Goal: Complete application form

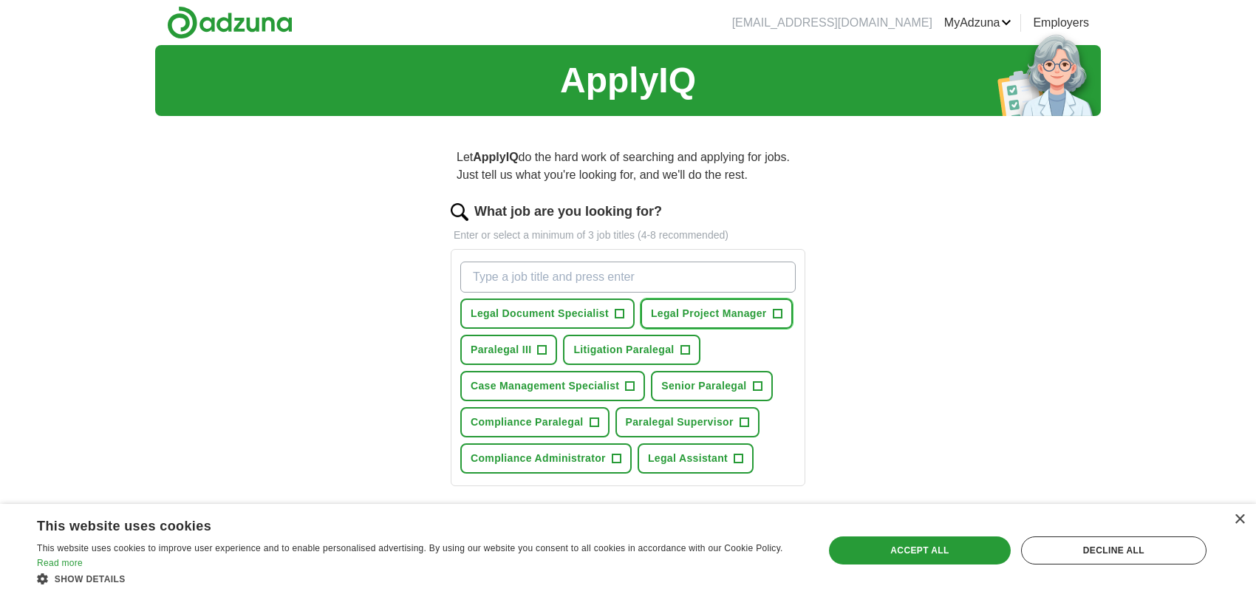
click at [776, 314] on span "+" at bounding box center [777, 314] width 9 height 12
click at [685, 351] on span "+" at bounding box center [685, 350] width 9 height 12
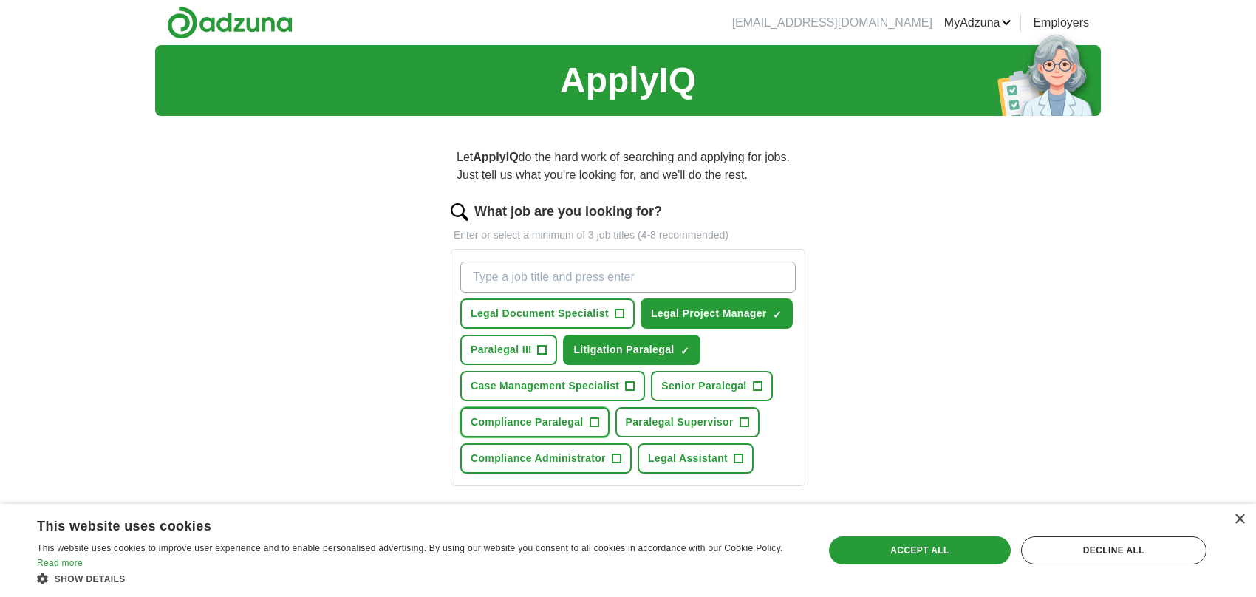
click at [591, 421] on span "+" at bounding box center [594, 423] width 9 height 12
click at [746, 418] on span "+" at bounding box center [744, 423] width 9 height 12
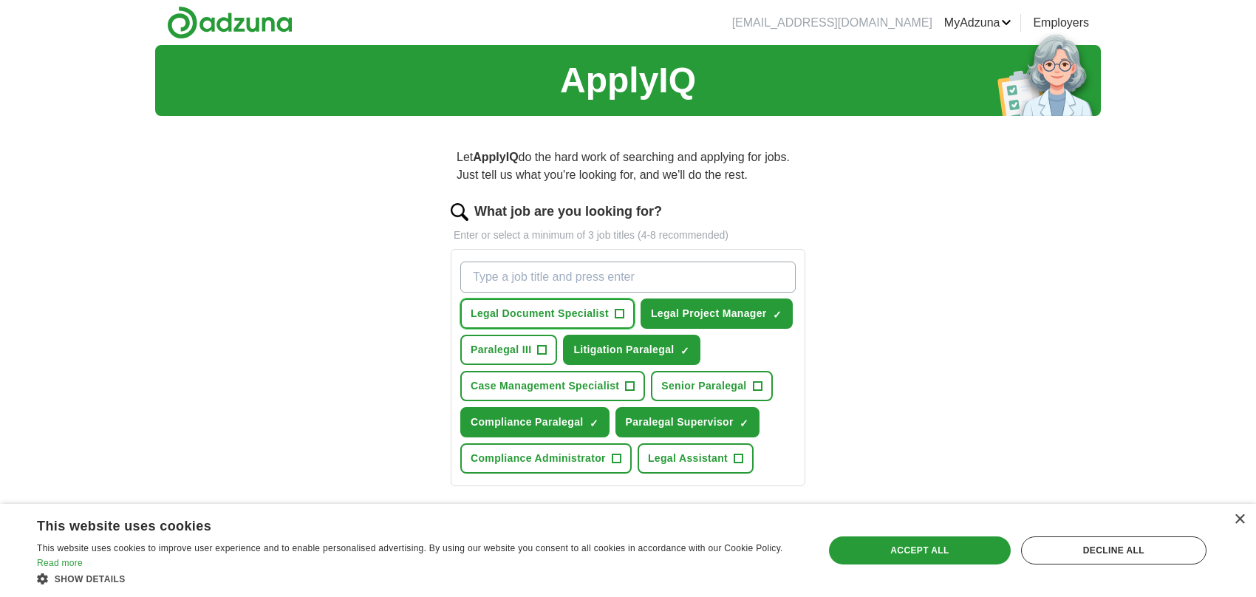
click at [617, 308] on span "+" at bounding box center [619, 314] width 9 height 12
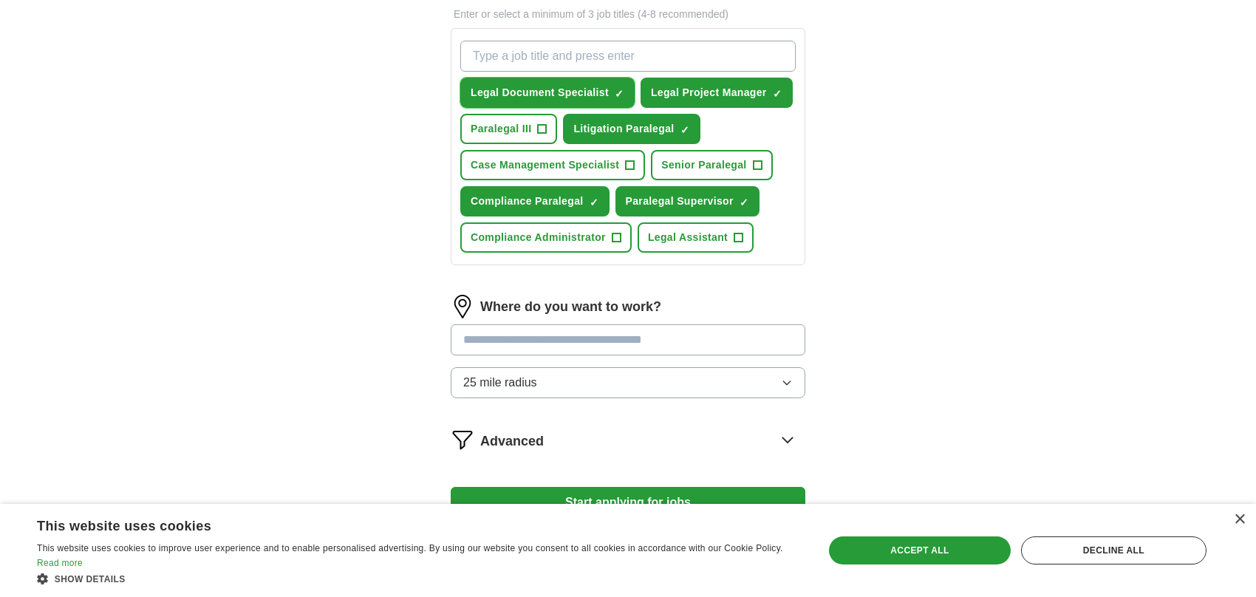
scroll to position [222, 0]
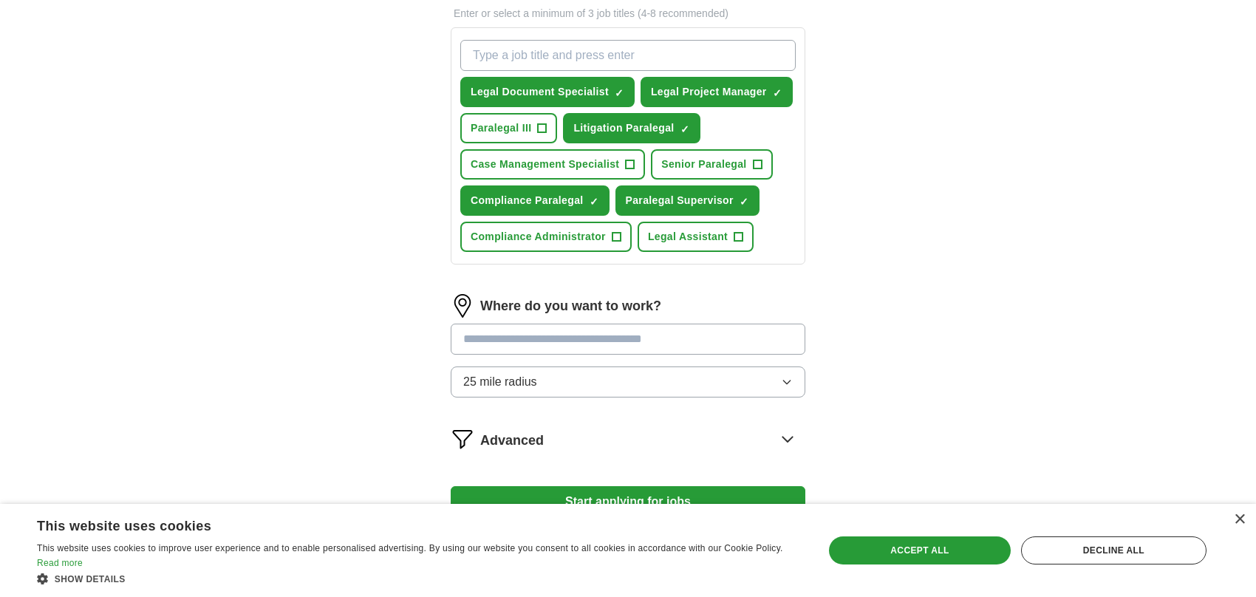
click at [516, 338] on input at bounding box center [628, 339] width 355 height 31
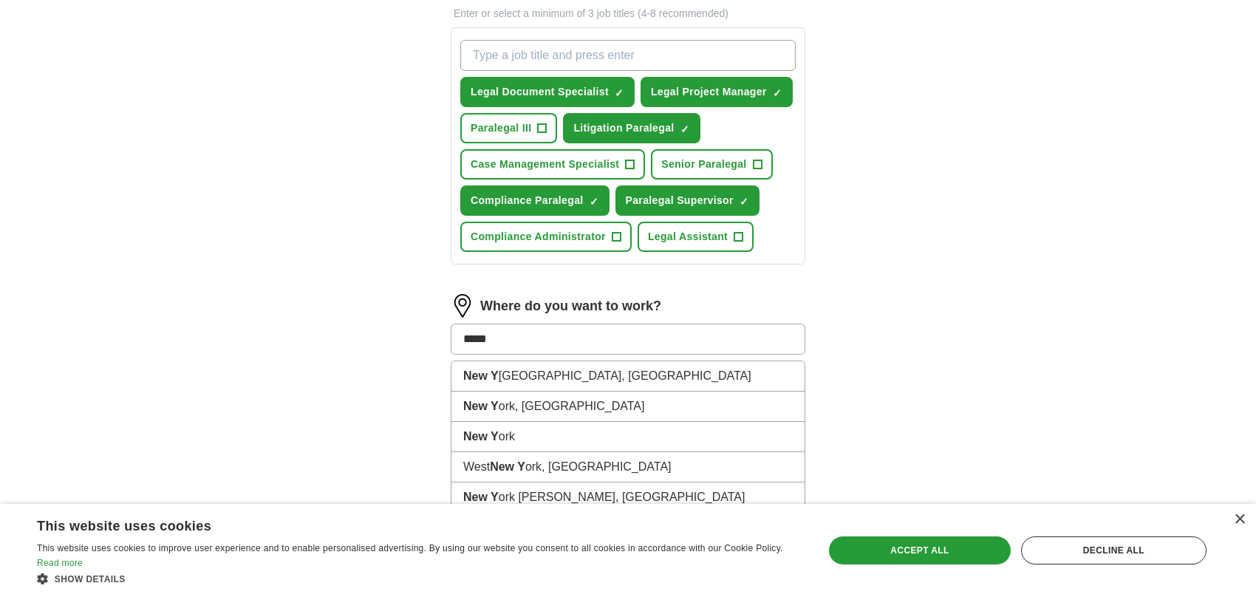
type input "******"
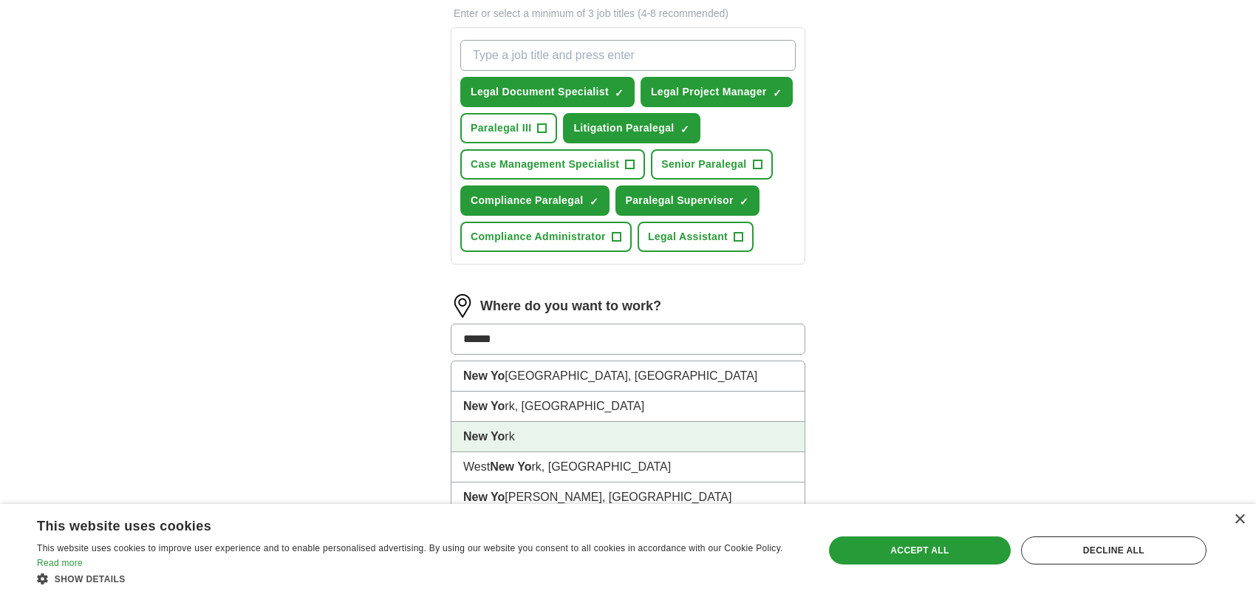
click at [476, 430] on strong "New Yo" at bounding box center [483, 436] width 41 height 13
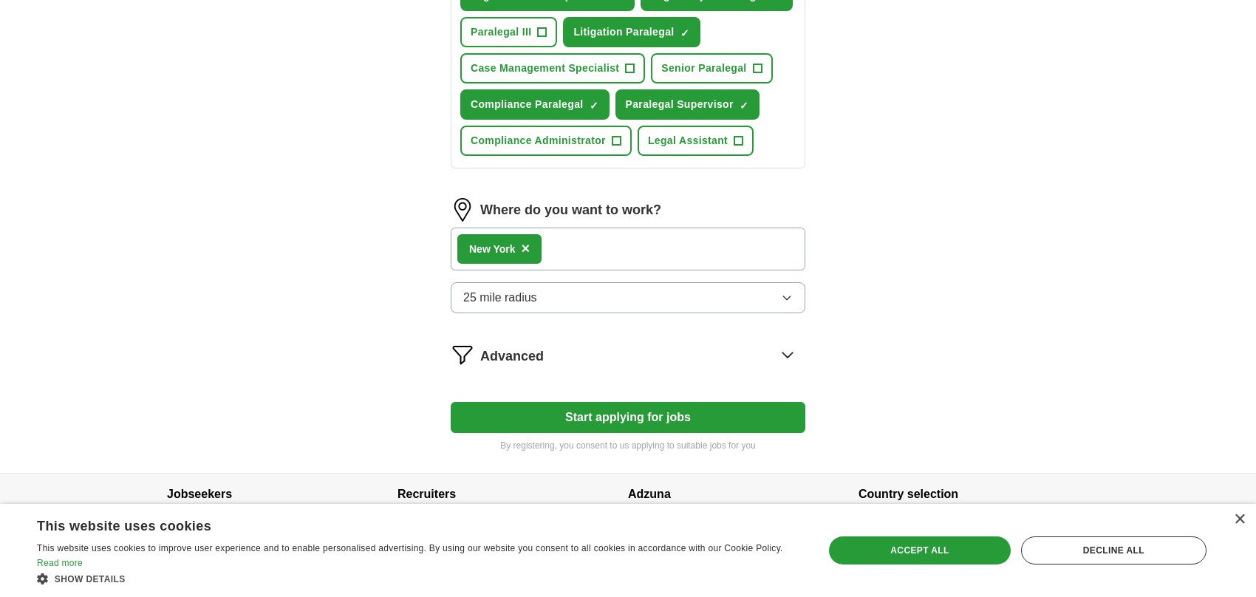
scroll to position [340, 0]
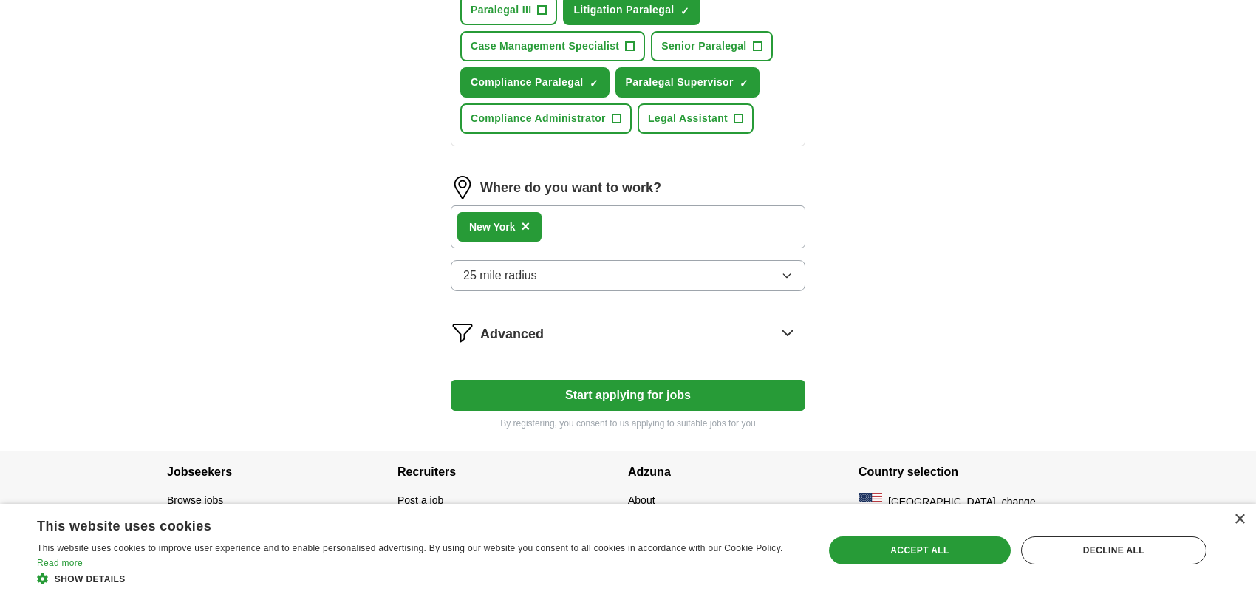
click at [68, 579] on span "Show details" at bounding box center [90, 579] width 71 height 10
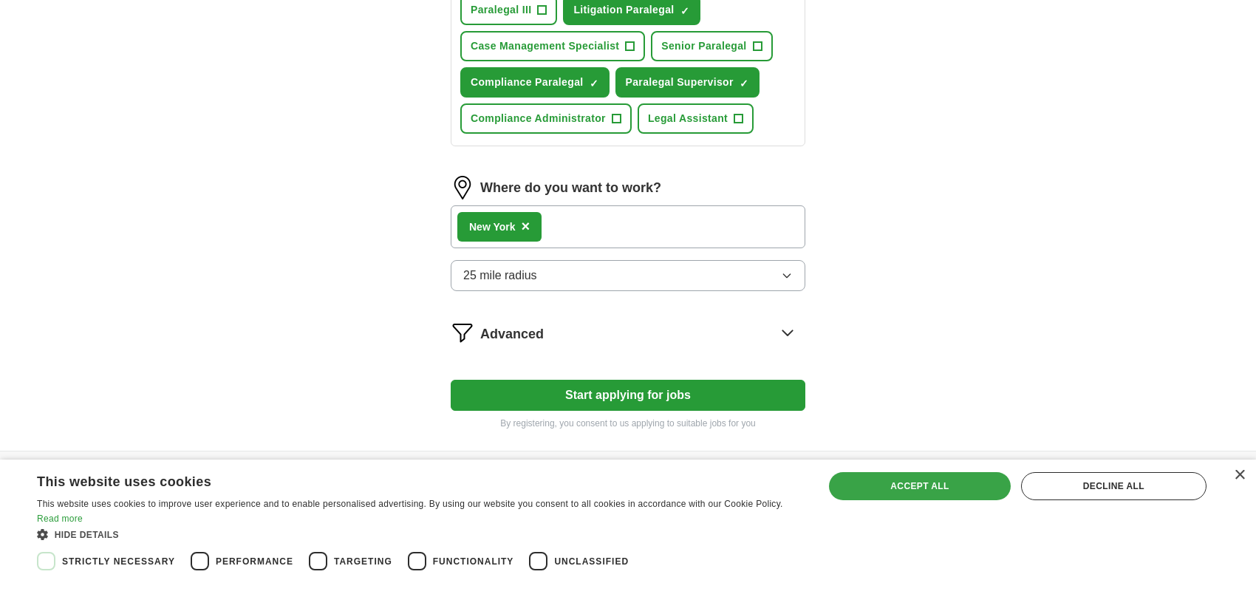
click at [928, 477] on div "Accept all" at bounding box center [919, 486] width 181 height 28
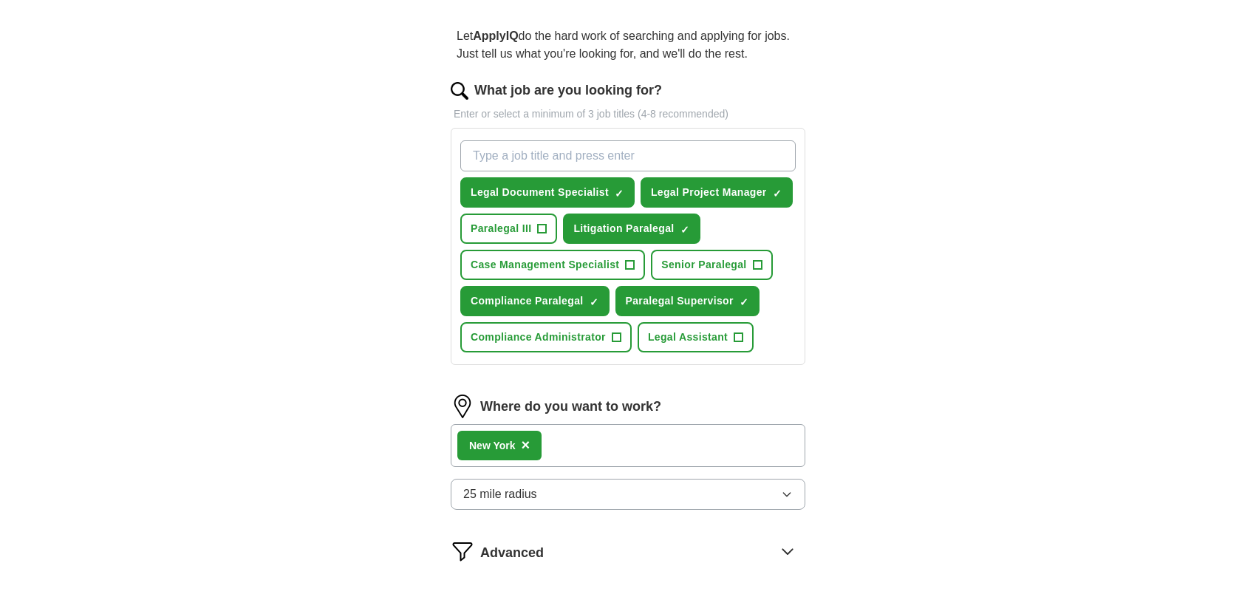
scroll to position [118, 0]
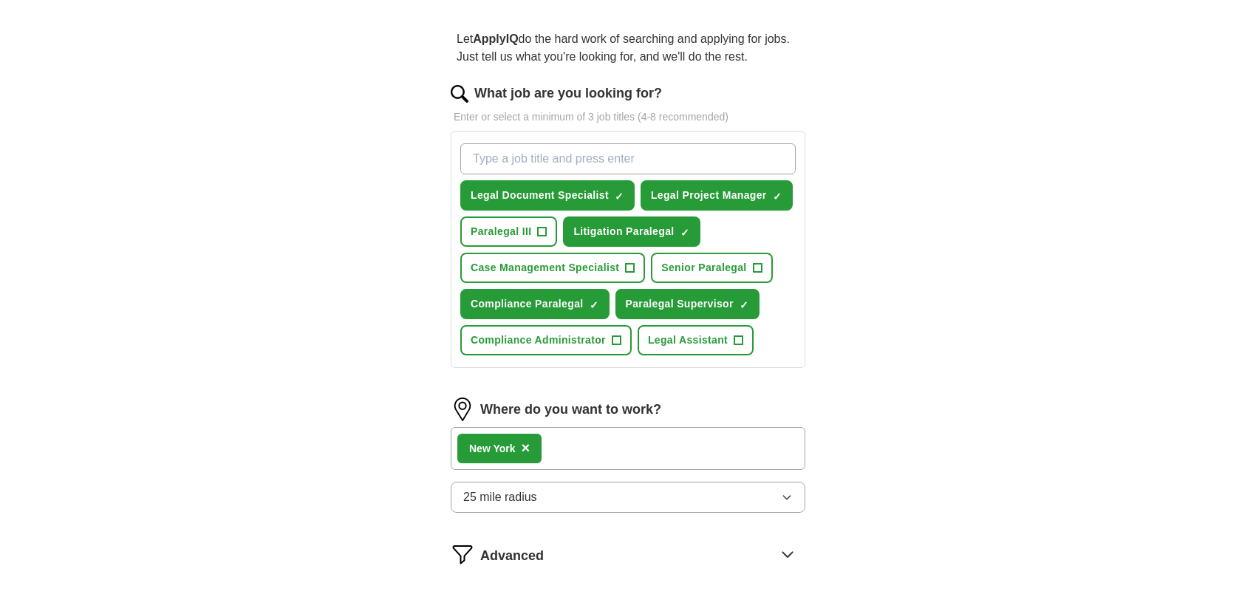
click at [516, 150] on input "What job are you looking for?" at bounding box center [628, 158] width 336 height 31
type input "Legal Operations"
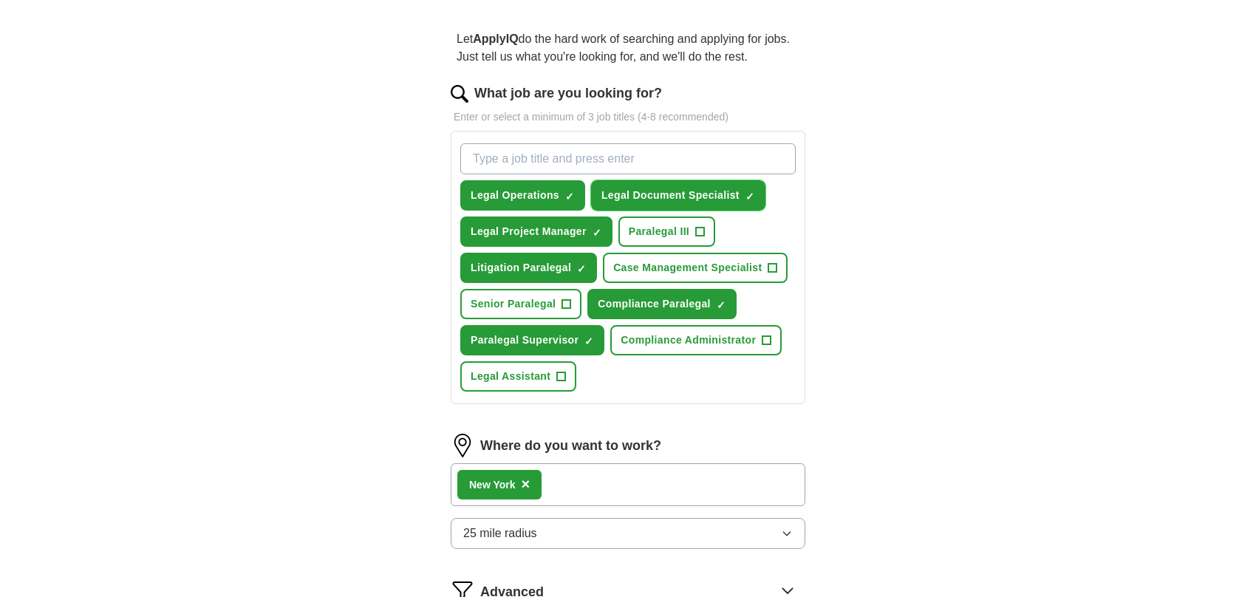
click at [0, 0] on span "×" at bounding box center [0, 0] width 0 height 0
click at [564, 378] on span "+" at bounding box center [561, 377] width 9 height 12
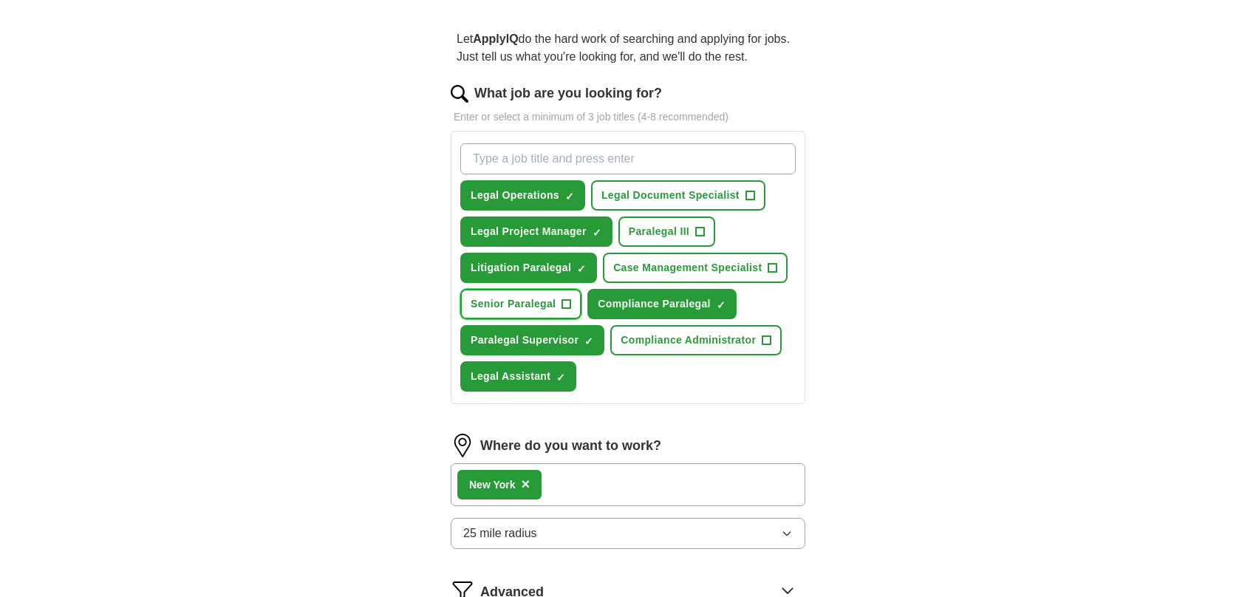
click at [568, 305] on span "+" at bounding box center [566, 305] width 9 height 12
click at [769, 342] on span "+" at bounding box center [767, 341] width 9 height 12
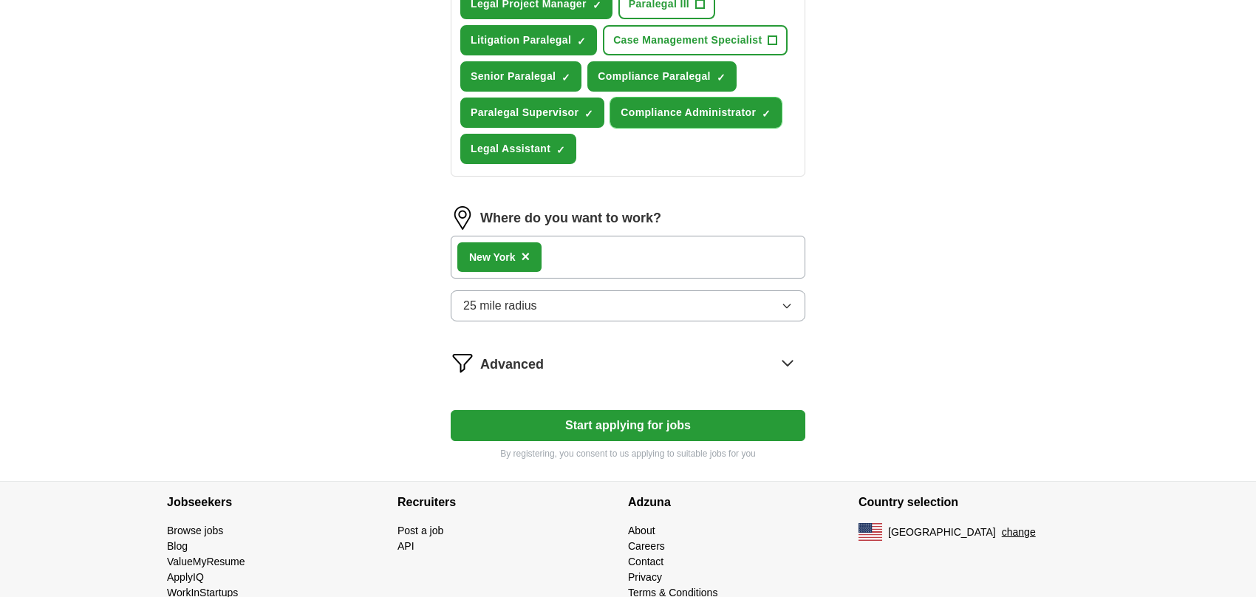
scroll to position [375, 0]
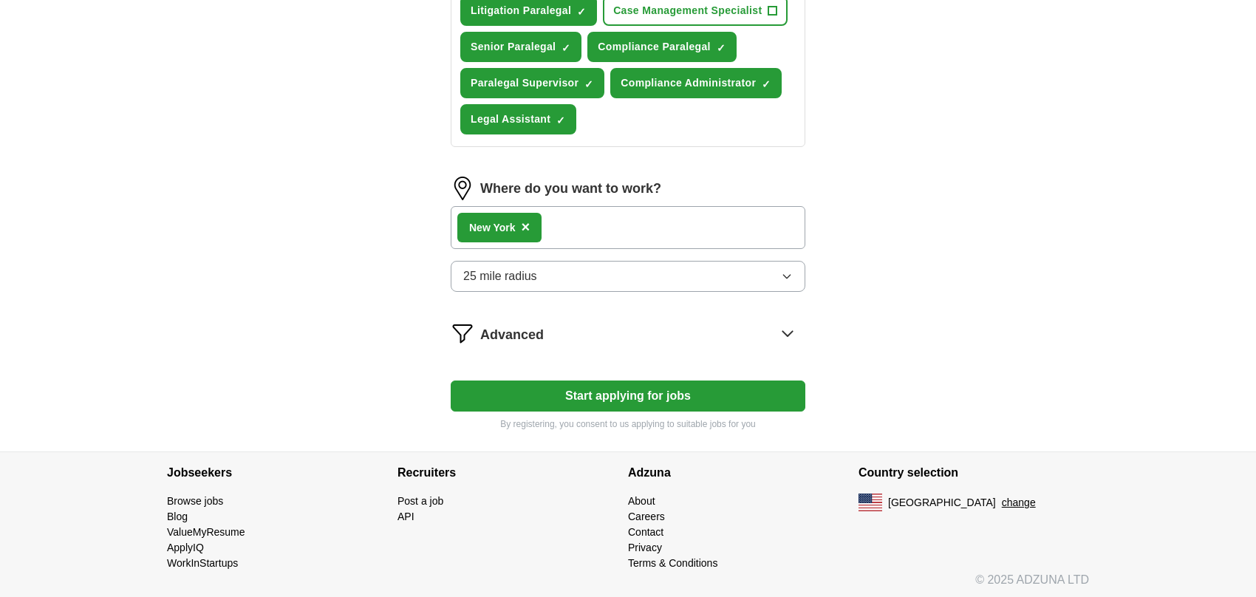
click at [788, 329] on icon at bounding box center [788, 333] width 24 height 24
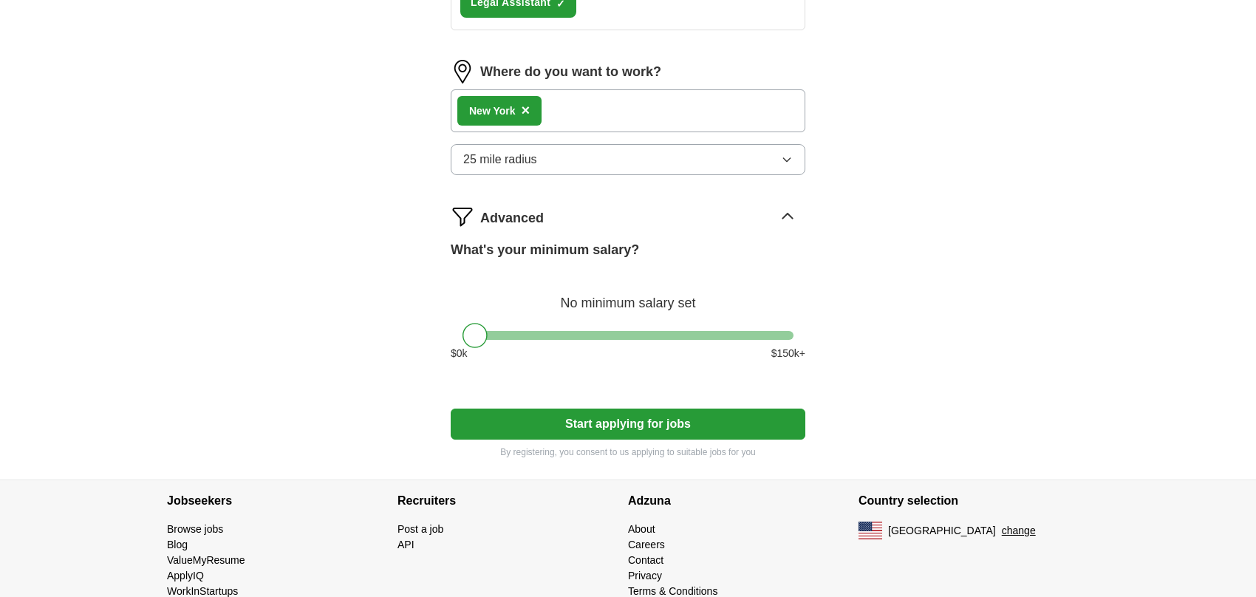
scroll to position [520, 0]
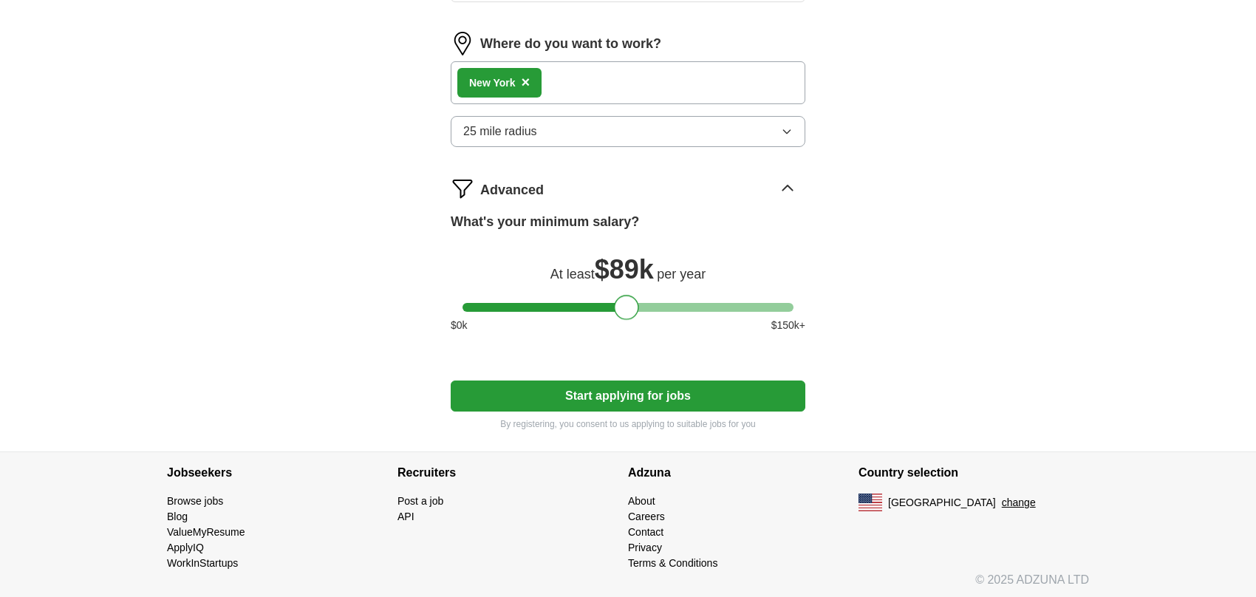
drag, startPoint x: 469, startPoint y: 307, endPoint x: 622, endPoint y: 316, distance: 153.2
click at [622, 316] on div at bounding box center [626, 307] width 25 height 25
click at [634, 303] on div at bounding box center [629, 307] width 25 height 25
click at [602, 393] on button "Start applying for jobs" at bounding box center [628, 396] width 355 height 31
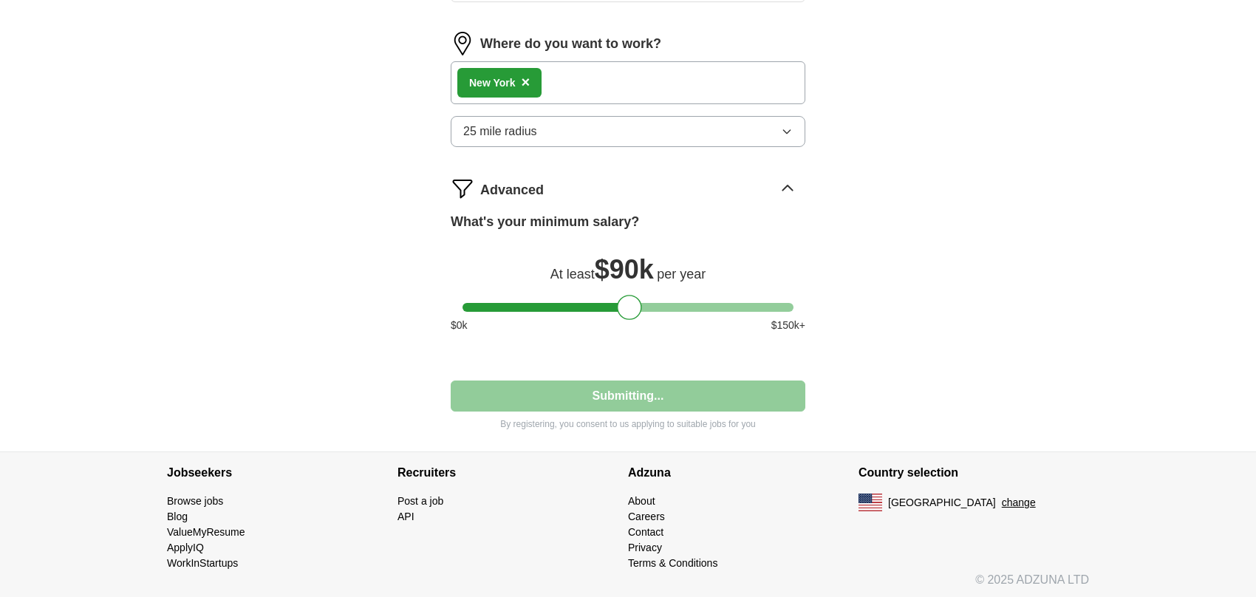
select select "**"
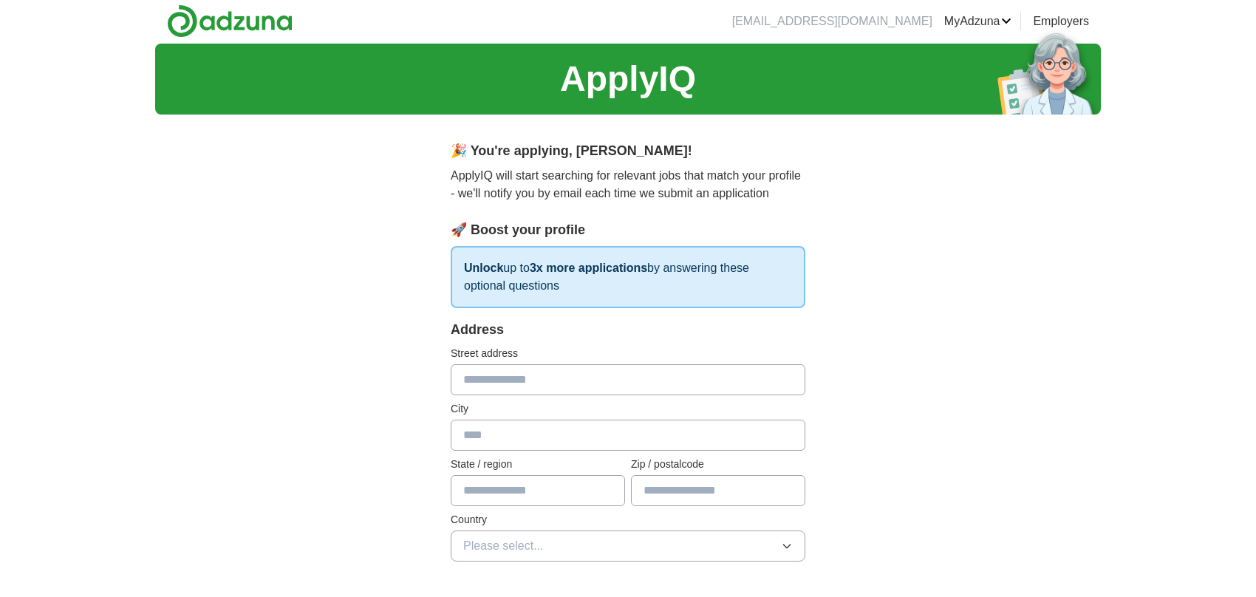
scroll to position [0, 0]
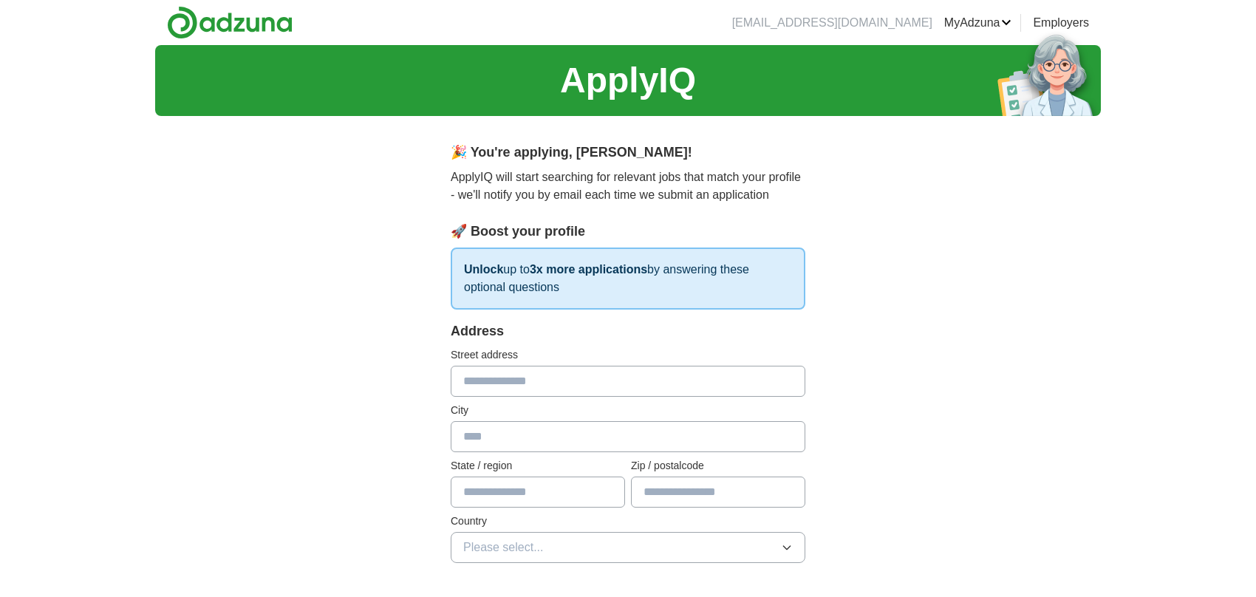
click at [0, 0] on link "Resumes" at bounding box center [0, 0] width 0 height 0
